Goal: Task Accomplishment & Management: Complete application form

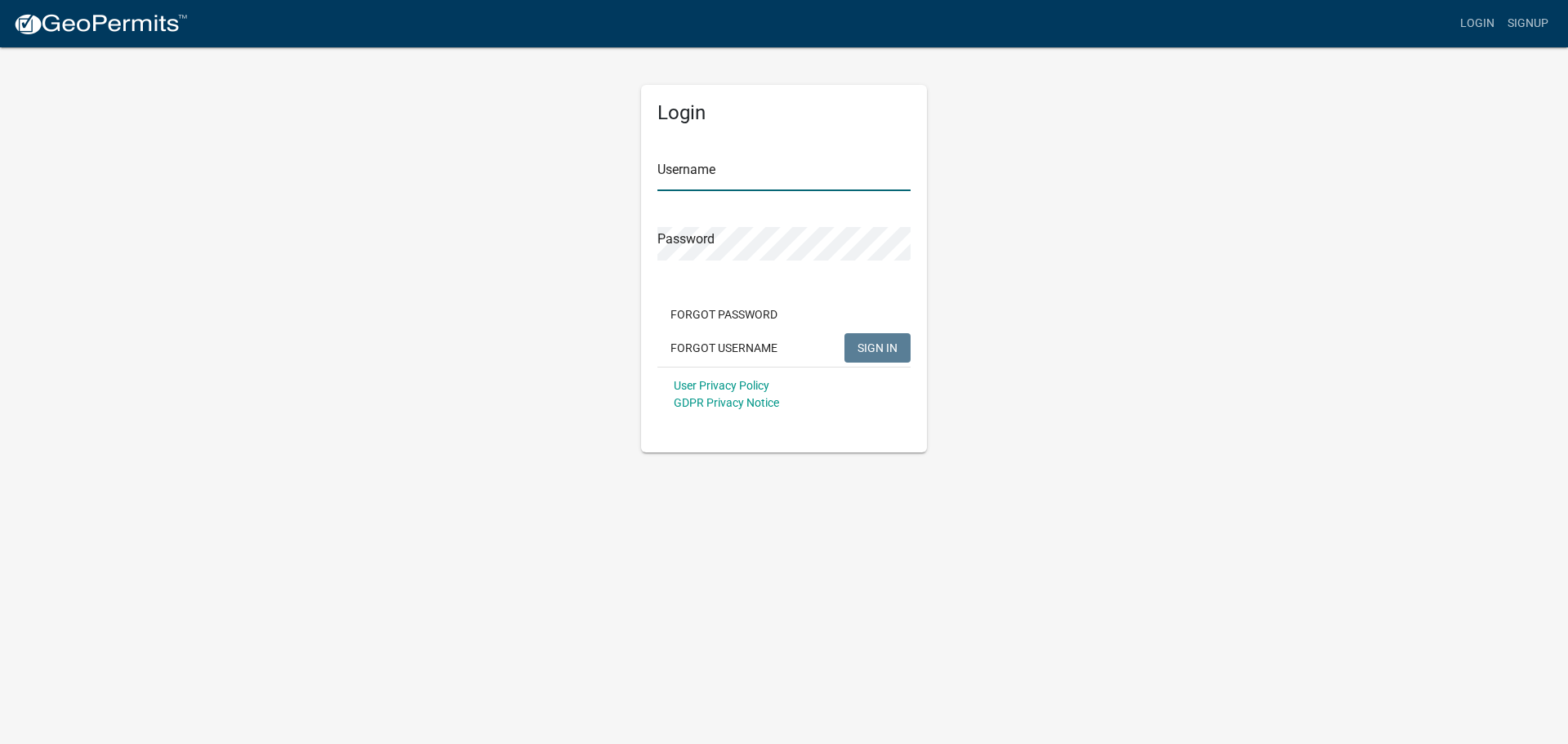
type input "danjorgenson"
click at [888, 347] on span "SIGN IN" at bounding box center [877, 347] width 40 height 13
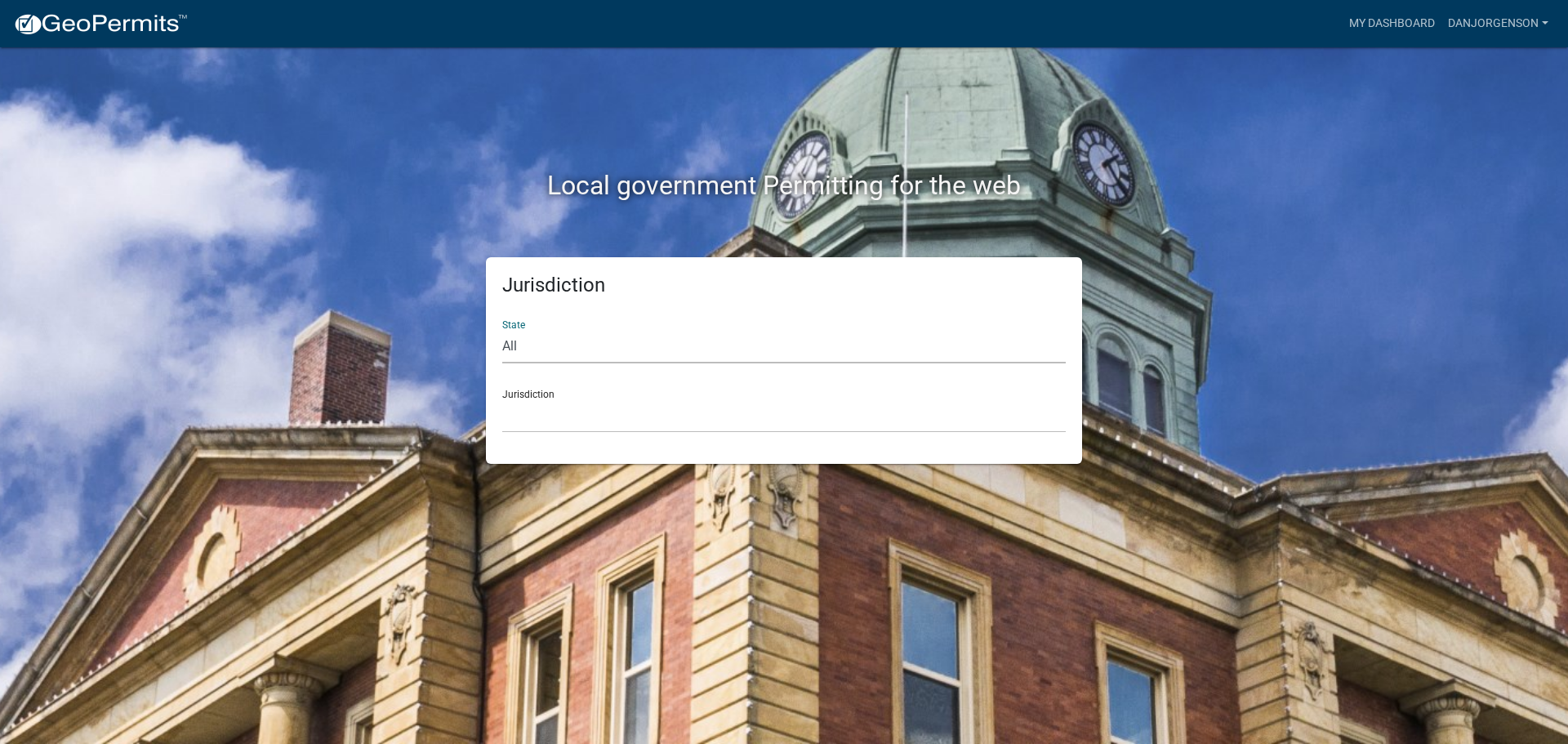
click at [530, 347] on select "All [US_STATE] [US_STATE] [US_STATE] [US_STATE] [US_STATE] [US_STATE] [US_STATE…" at bounding box center [784, 347] width 563 height 34
select select "[US_STATE]"
click at [502, 330] on select "All [US_STATE] [US_STATE] [US_STATE] [US_STATE] [US_STATE] [US_STATE] [US_STATE…" at bounding box center [784, 347] width 563 height 34
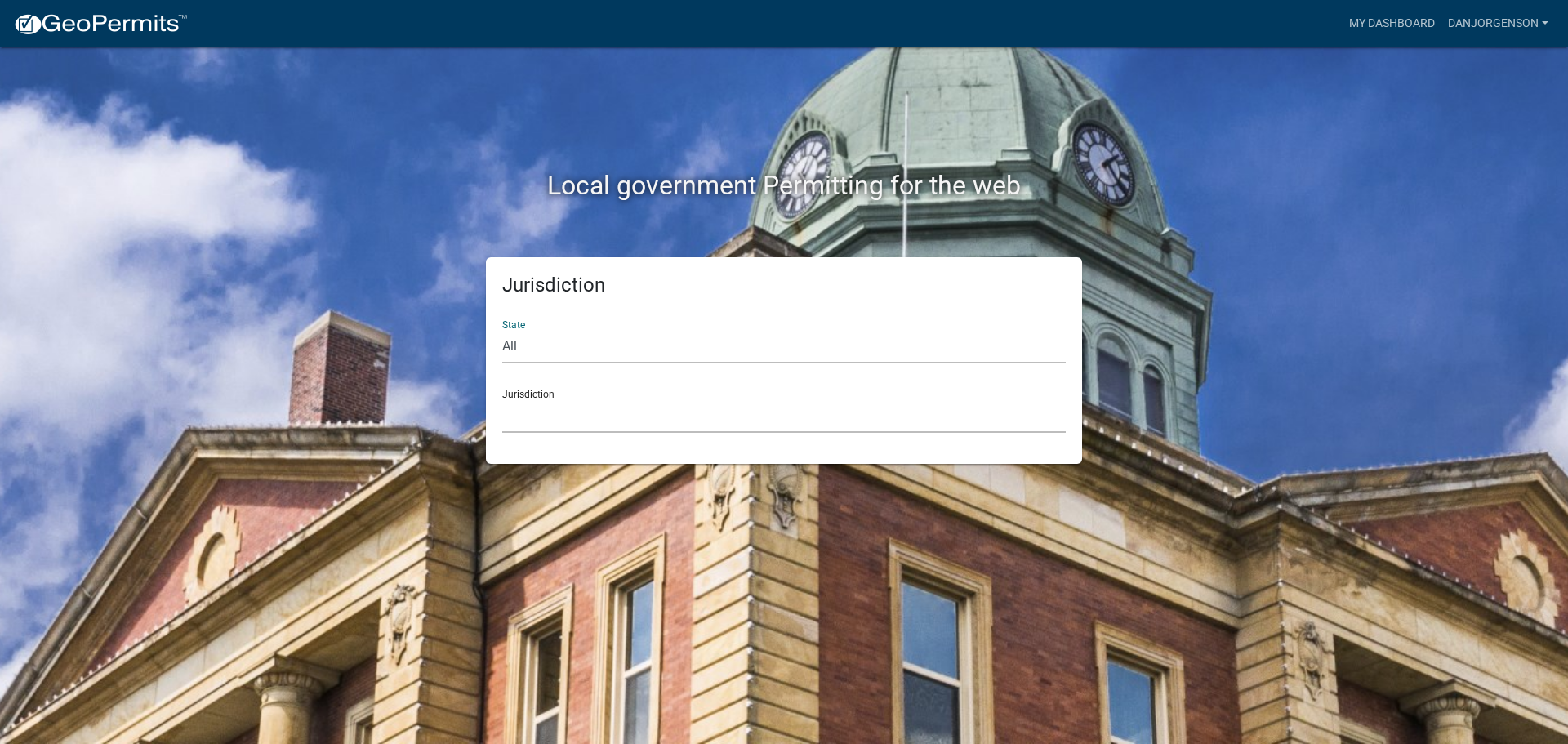
click at [594, 425] on select "[GEOGRAPHIC_DATA], [US_STATE] [GEOGRAPHIC_DATA], [US_STATE] [GEOGRAPHIC_DATA], …" at bounding box center [784, 416] width 563 height 34
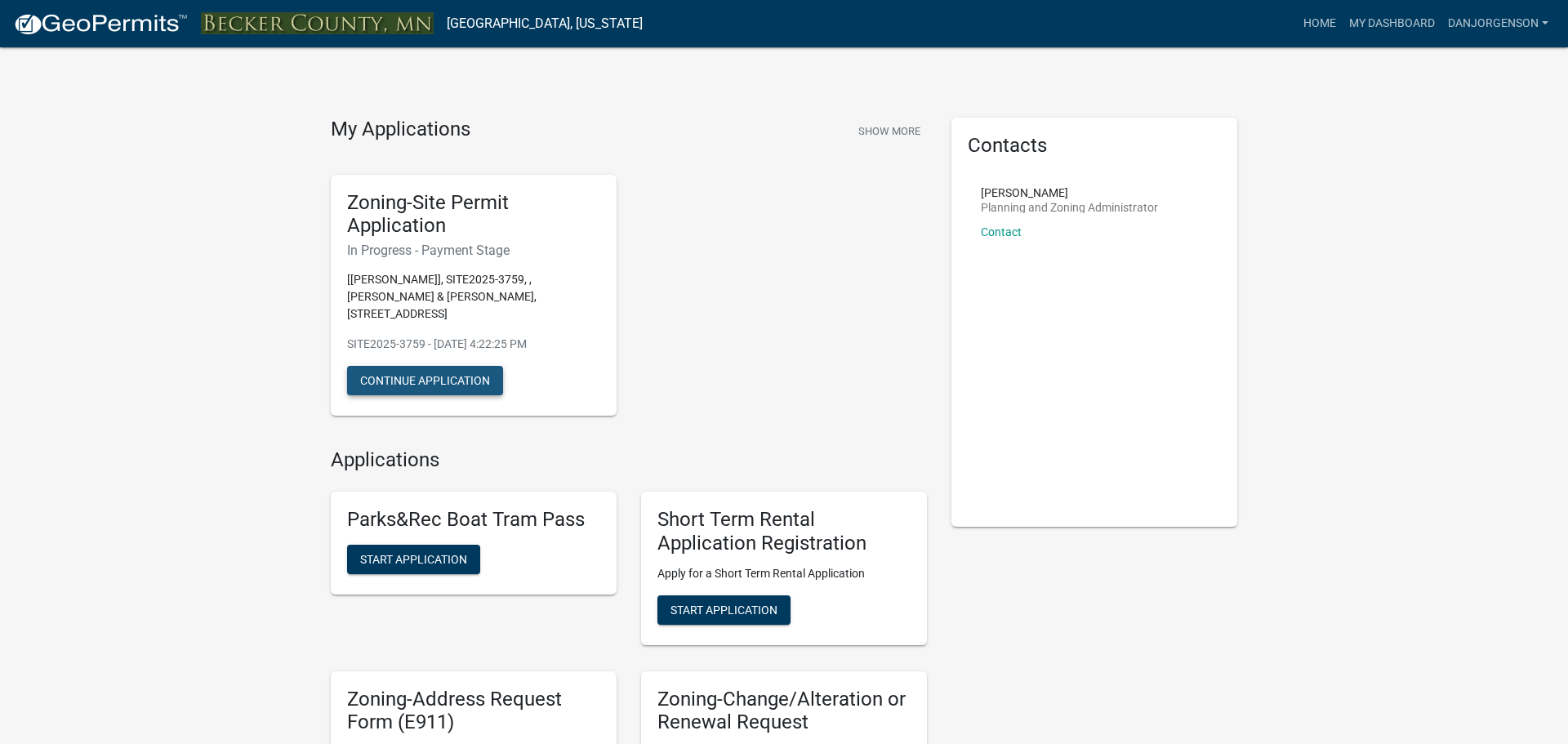
click at [446, 387] on button "Continue Application" at bounding box center [425, 381] width 156 height 29
